Goal: Transaction & Acquisition: Purchase product/service

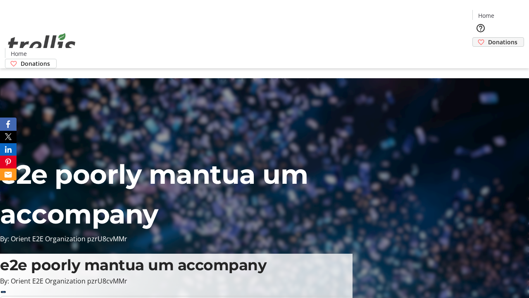
click at [488, 38] on span "Donations" at bounding box center [502, 42] width 29 height 9
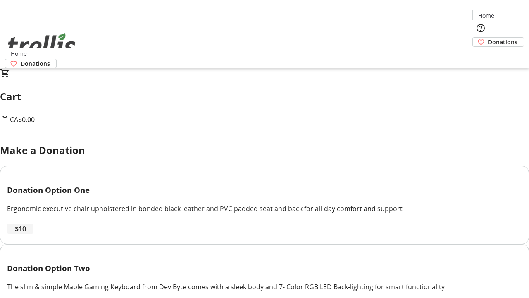
click at [26, 233] on span "$10" at bounding box center [20, 229] width 11 height 10
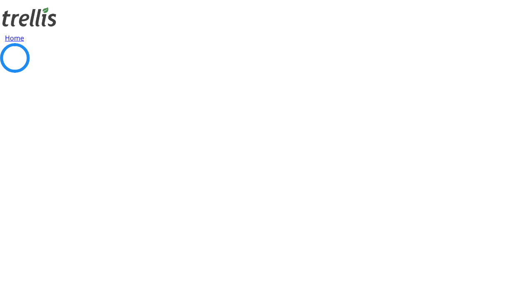
select select "CA"
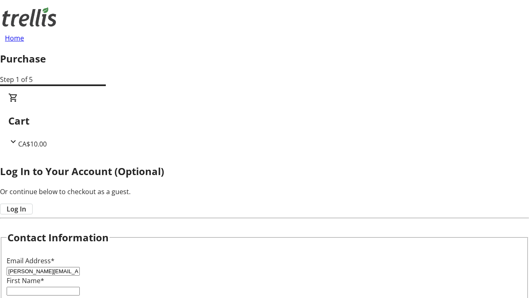
type input "[PERSON_NAME][EMAIL_ADDRESS][DOMAIN_NAME]"
type input "[PERSON_NAME]"
type input "Price"
type input "[STREET_ADDRESS][PERSON_NAME]"
type input "Kelowna"
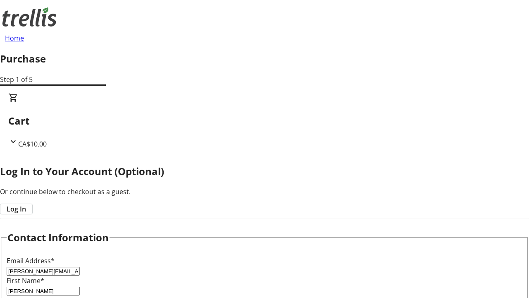
select select "BC"
type input "Kelowna"
type input "V1Y 0C2"
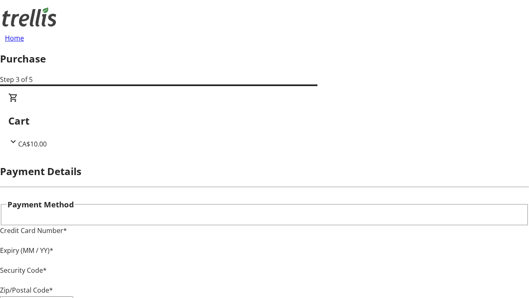
type input "V1Y 0C2"
